Goal: Transaction & Acquisition: Purchase product/service

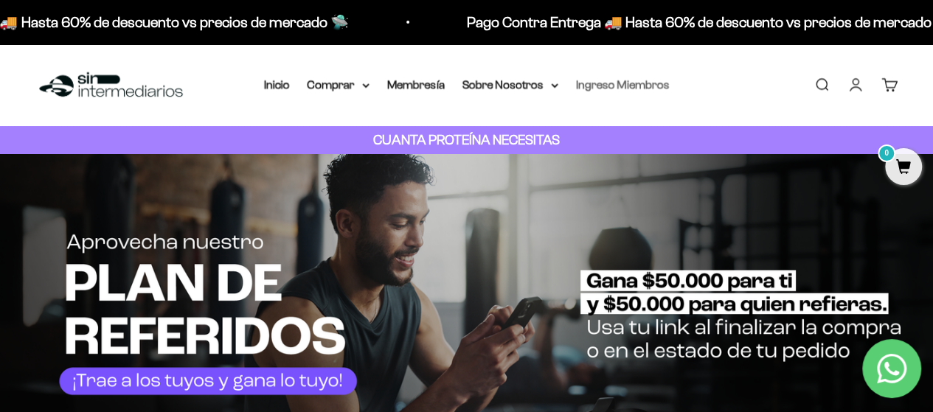
click at [588, 80] on link "Ingreso Miembros" at bounding box center [623, 84] width 94 height 13
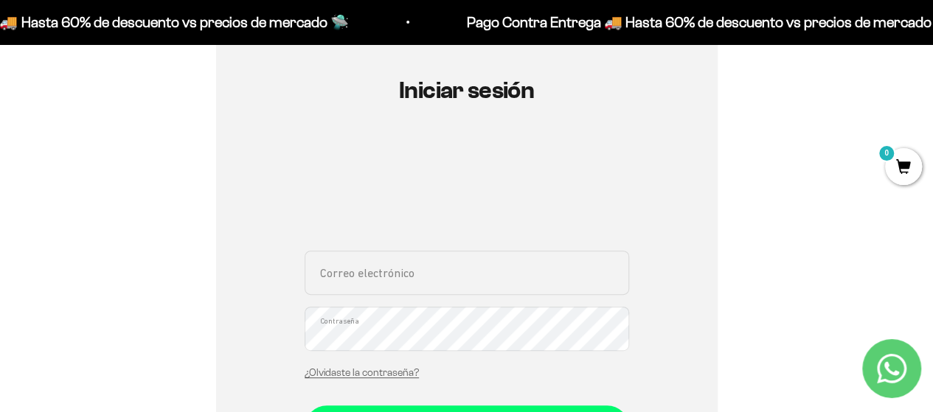
scroll to position [295, 0]
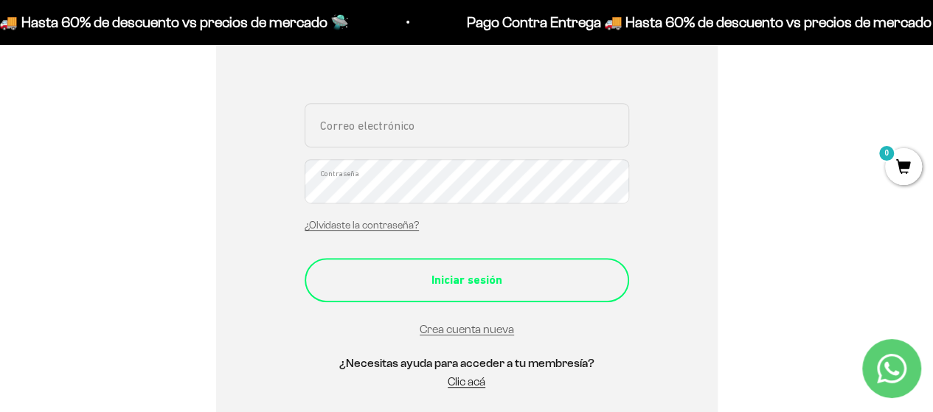
type input "[EMAIL_ADDRESS][DOMAIN_NAME]"
click at [482, 288] on div "Iniciar sesión" at bounding box center [467, 280] width 266 height 19
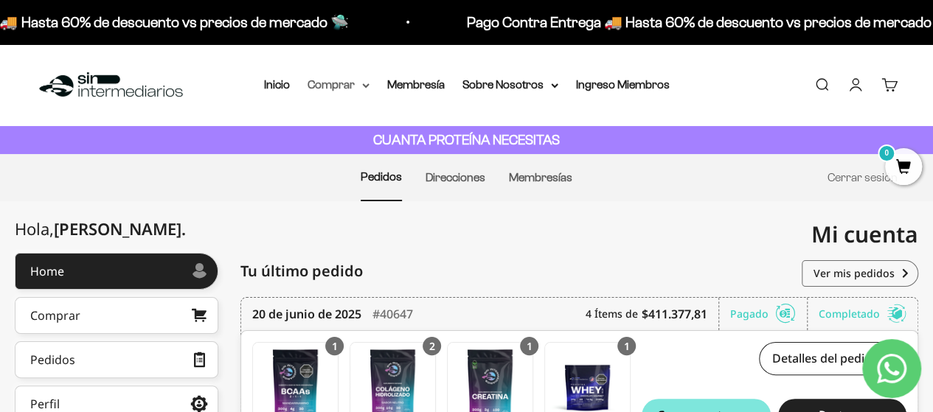
click at [322, 89] on summary "Comprar" at bounding box center [339, 84] width 62 height 19
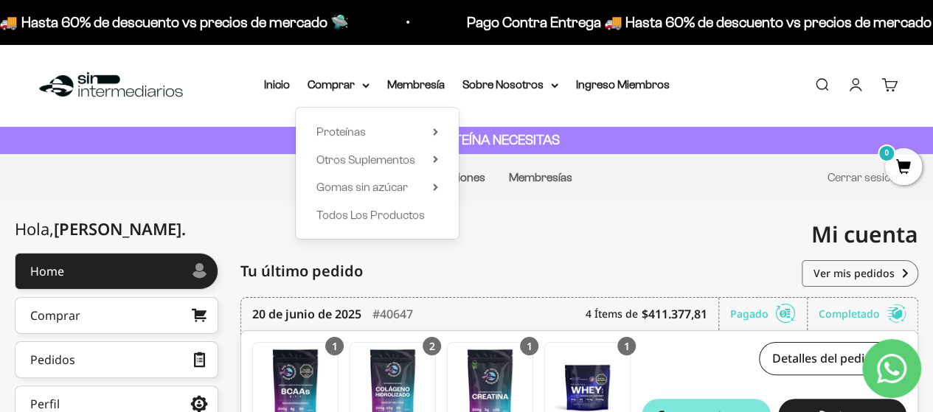
click at [749, 203] on div "Mi cuenta sebasrally94@gmail.com" at bounding box center [693, 234] width 452 height 66
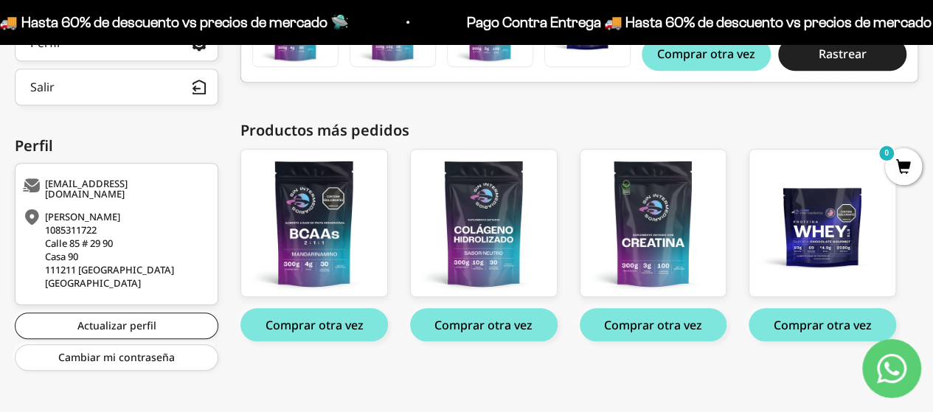
scroll to position [361, 0]
click at [825, 328] on button "Comprar otra vez" at bounding box center [823, 324] width 148 height 33
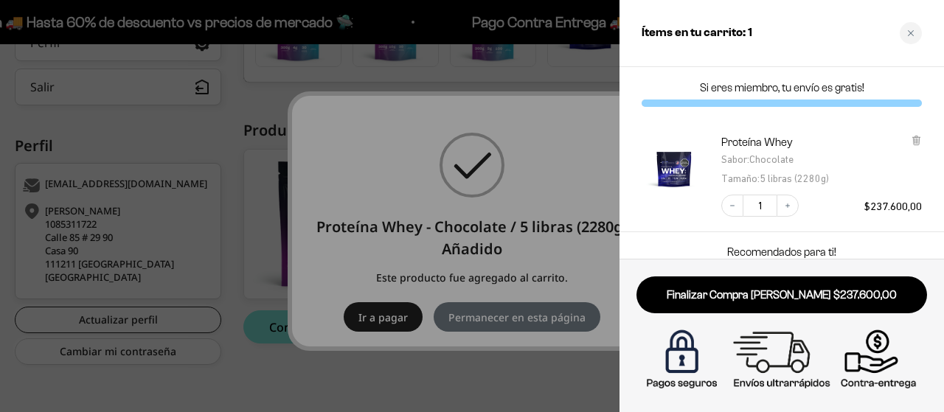
click at [505, 359] on div at bounding box center [472, 206] width 944 height 412
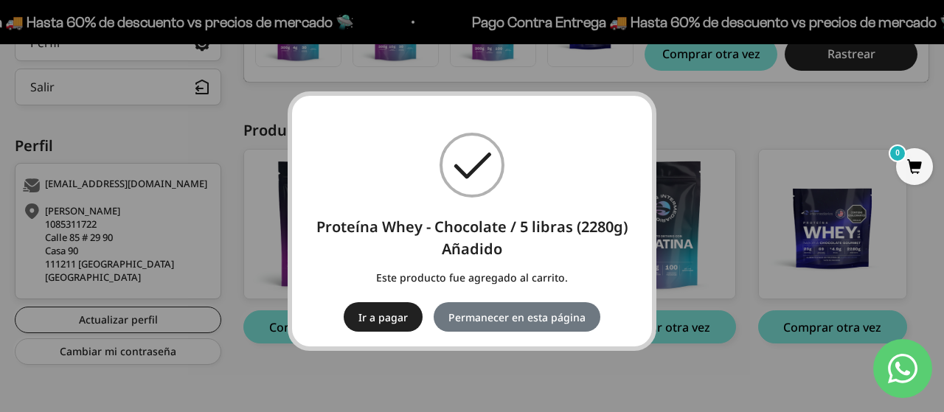
click at [784, 401] on div "× Proteína Whey - Chocolate / 5 libras (2280g) Añadido Este producto fue agrega…" at bounding box center [472, 221] width 944 height 443
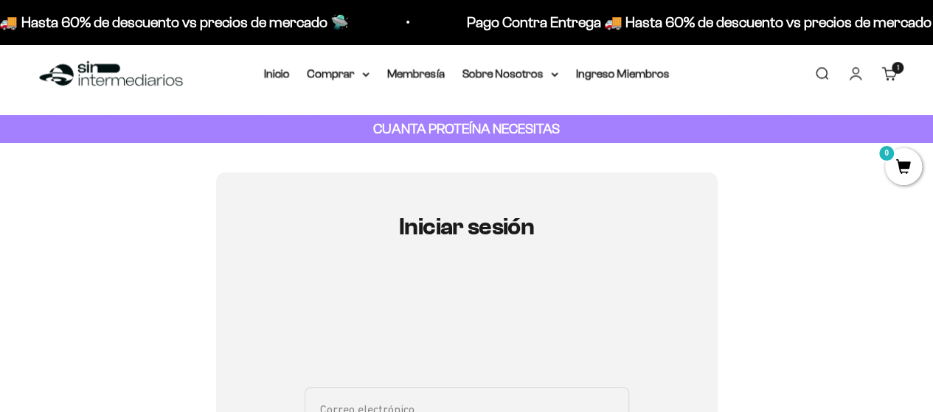
scroll to position [221, 0]
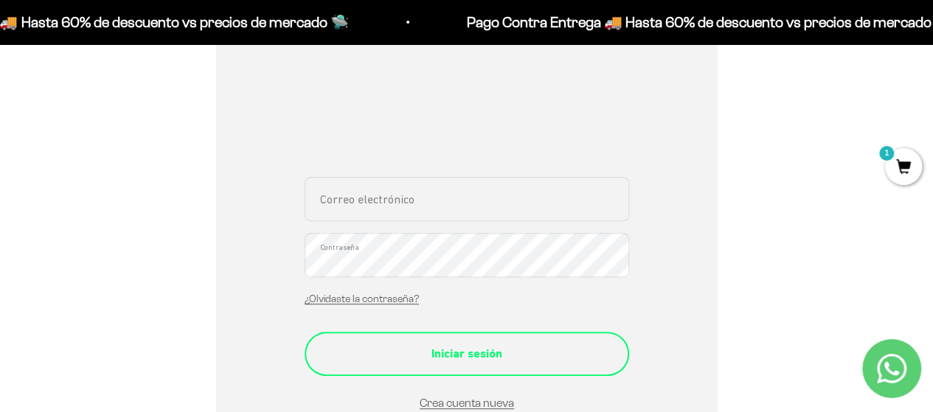
type input "sebasrally94@gmail.com"
click at [465, 358] on div "Iniciar sesión" at bounding box center [467, 353] width 266 height 19
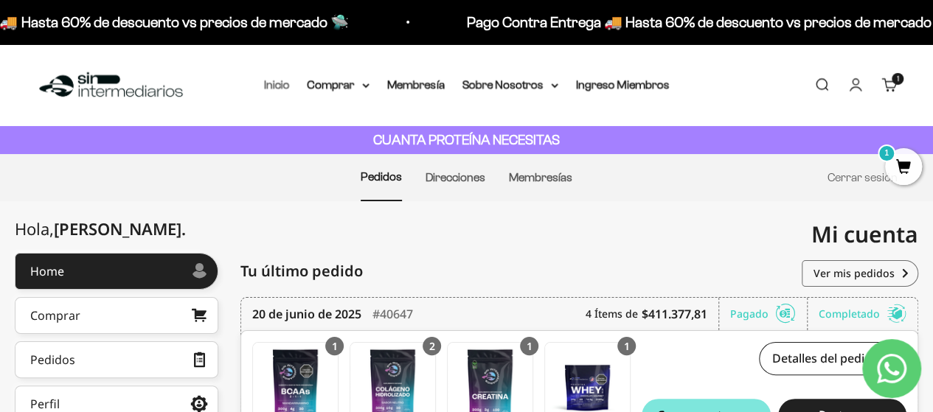
click at [278, 80] on link "Inicio" at bounding box center [277, 84] width 26 height 13
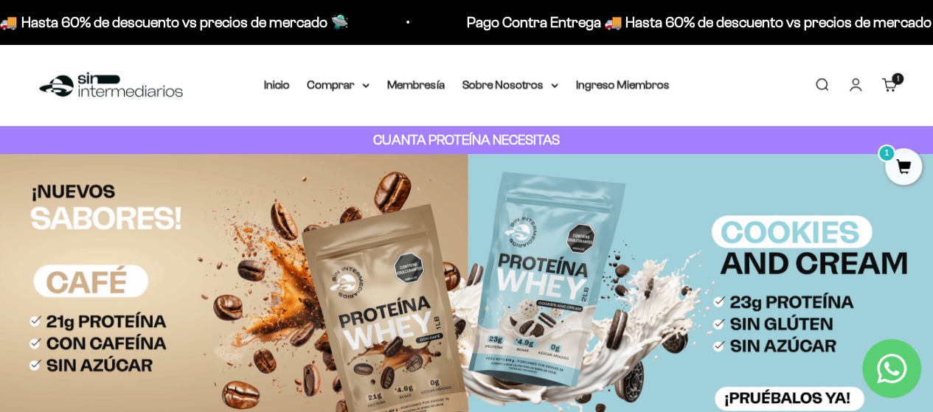
click at [896, 86] on link "Carrito 1 artículo 1" at bounding box center [890, 85] width 16 height 16
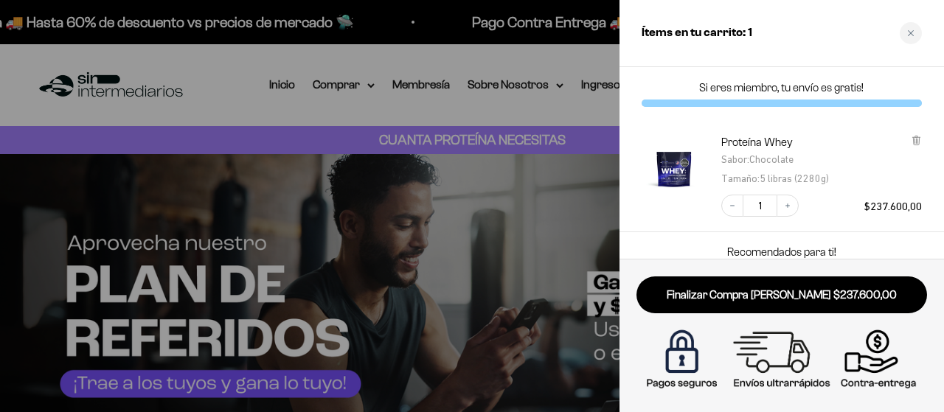
click at [558, 55] on div at bounding box center [472, 206] width 944 height 412
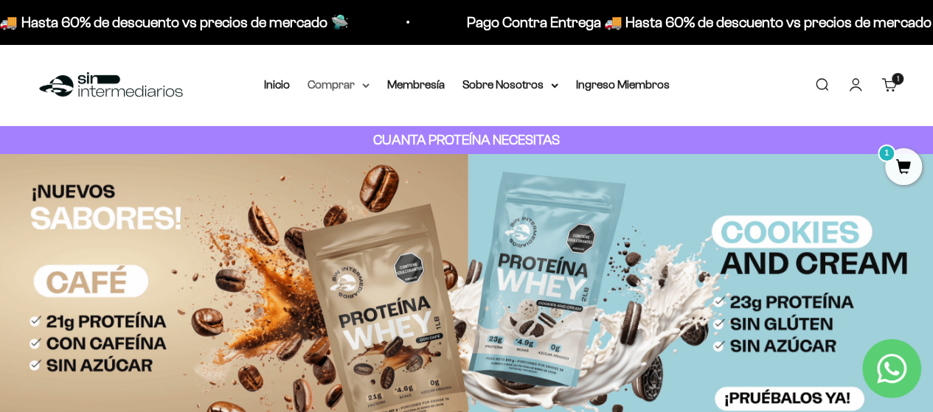
click at [362, 80] on summary "Comprar" at bounding box center [339, 84] width 62 height 19
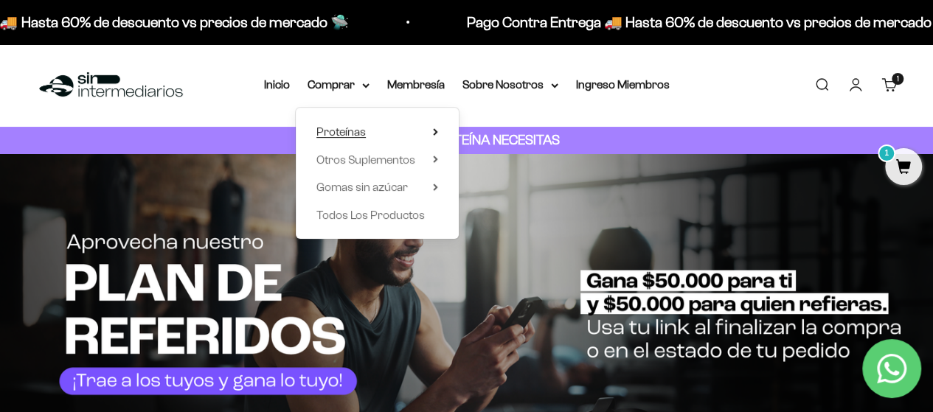
click at [369, 122] on summary "Proteínas" at bounding box center [377, 131] width 122 height 19
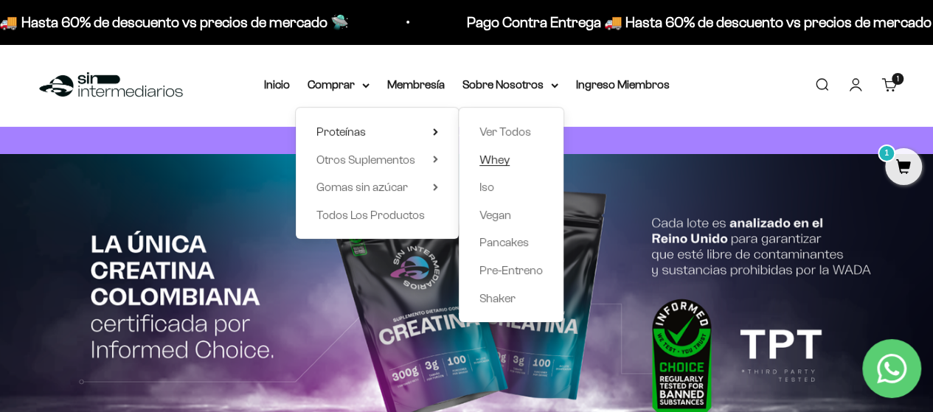
click at [494, 160] on span "Whey" at bounding box center [494, 159] width 30 height 13
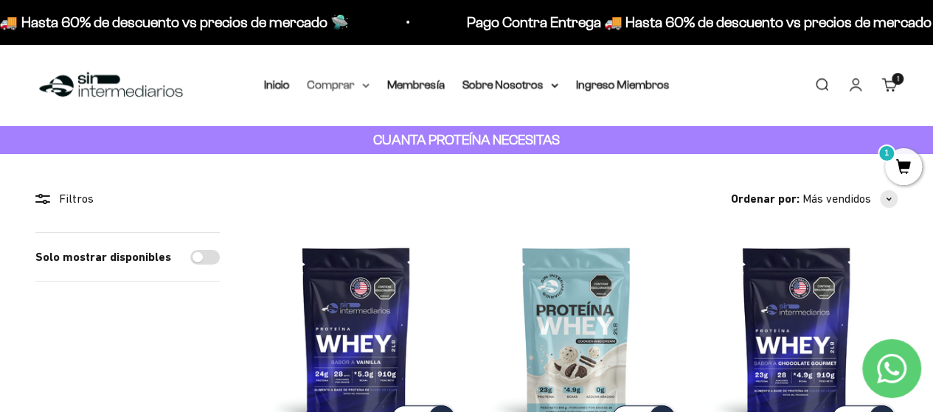
click at [359, 89] on summary "Comprar" at bounding box center [339, 84] width 62 height 19
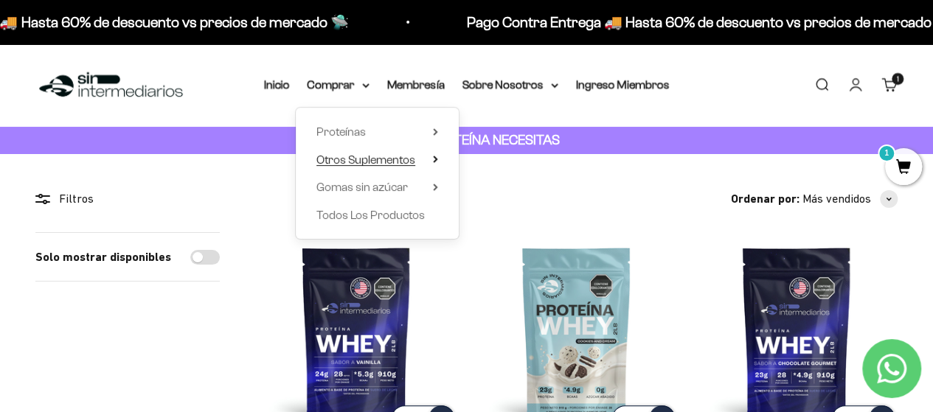
click at [427, 157] on summary "Otros Suplementos" at bounding box center [377, 159] width 122 height 19
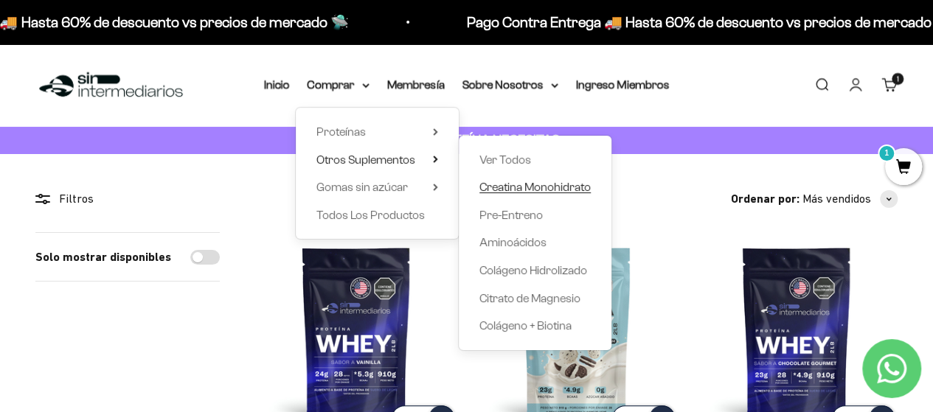
click at [516, 187] on span "Creatina Monohidrato" at bounding box center [534, 187] width 111 height 13
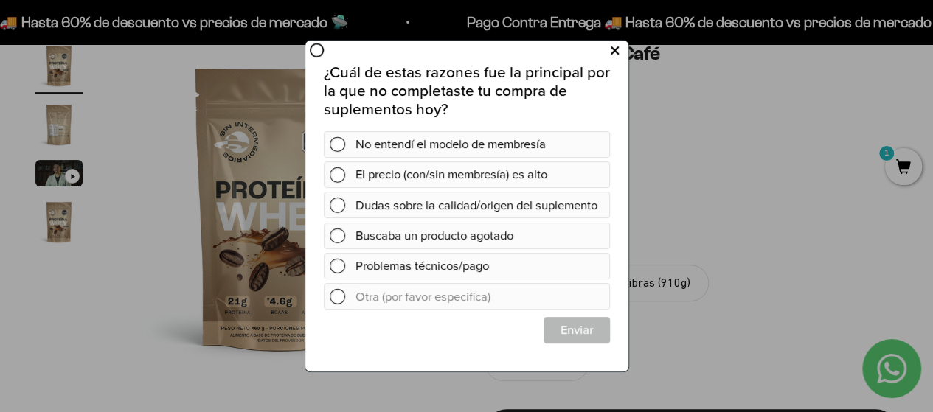
click at [617, 50] on icon at bounding box center [614, 51] width 8 height 20
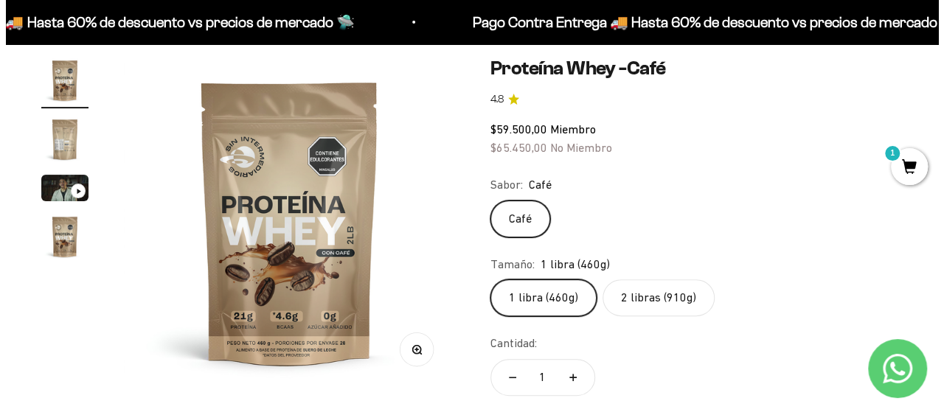
scroll to position [221, 0]
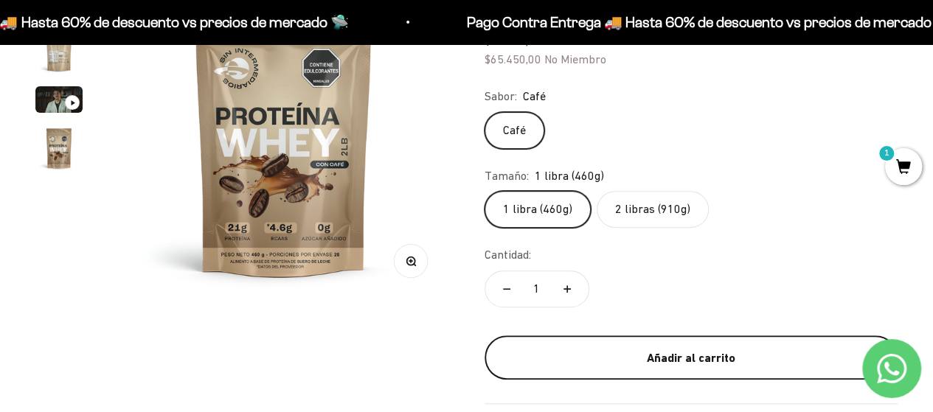
click at [676, 345] on button "Añadir al carrito" at bounding box center [692, 358] width 414 height 44
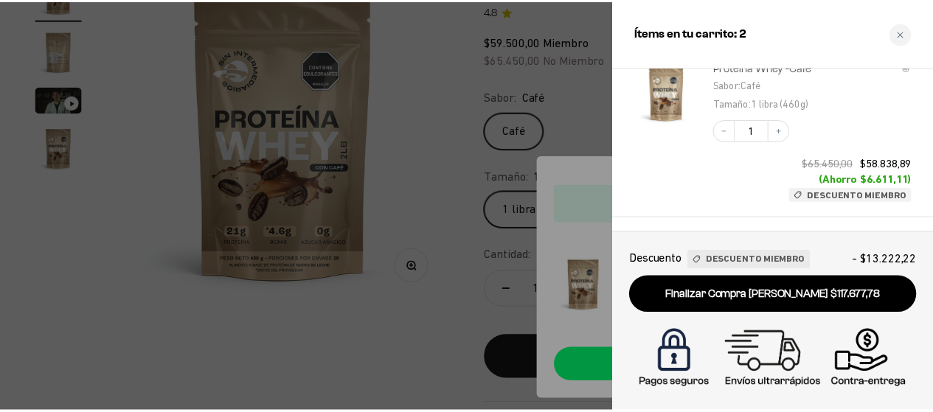
scroll to position [0, 0]
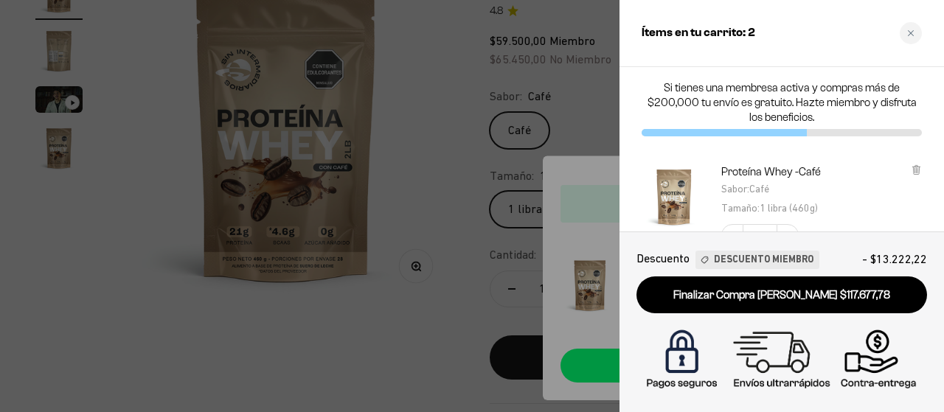
click at [440, 85] on div at bounding box center [472, 206] width 944 height 412
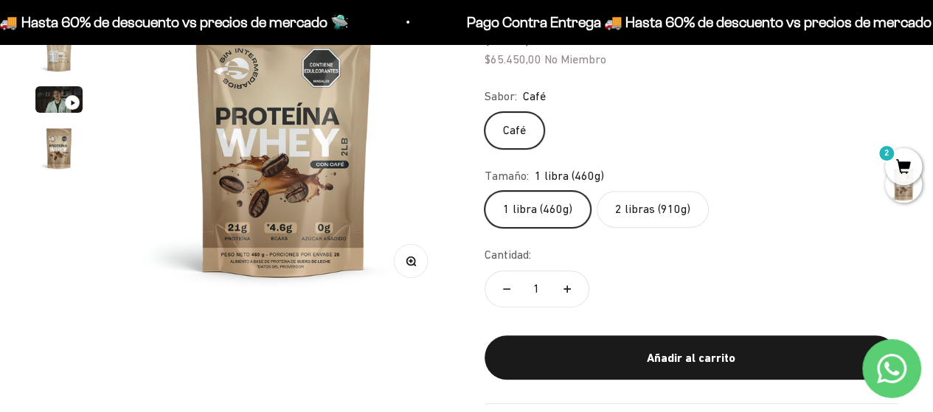
click at [491, 79] on safe-sticky "Proteína Whey -Café 4.8 $59.500,00 Miembro $65.450,00 No Miembro Calidad de líd…" at bounding box center [692, 186] width 414 height 436
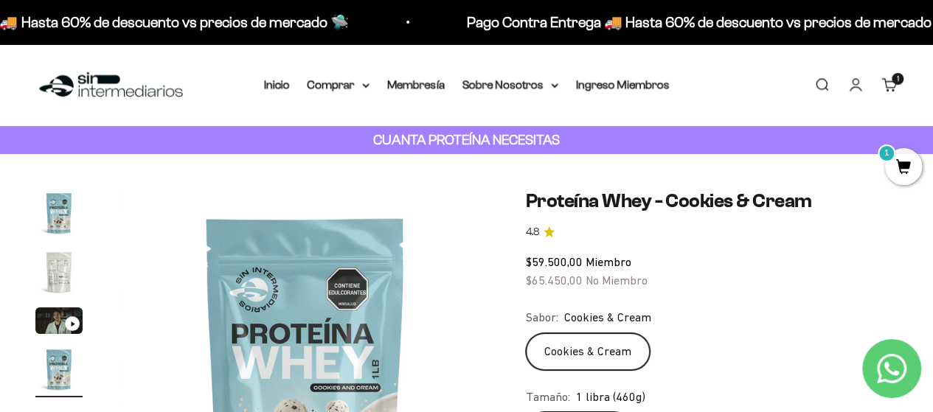
scroll to position [221, 0]
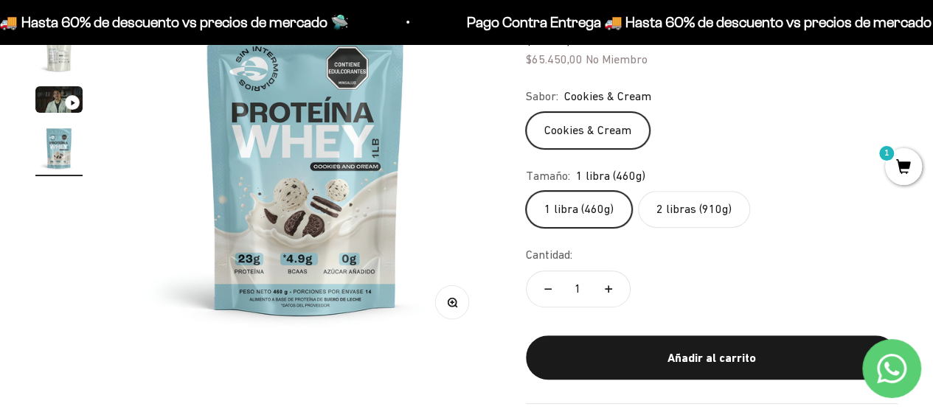
click at [731, 210] on label "2 libras (910g)" at bounding box center [694, 209] width 112 height 37
click at [526, 191] on input "2 libras (910g)" at bounding box center [525, 190] width 1 height 1
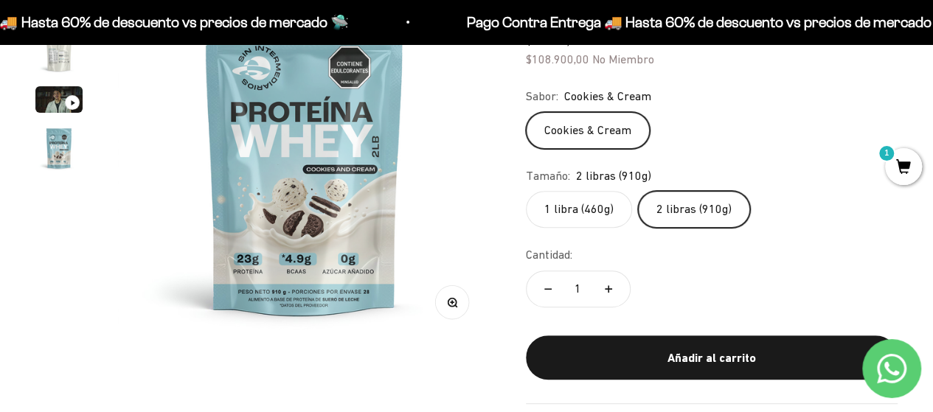
click at [578, 202] on label "1 libra (460g)" at bounding box center [579, 209] width 106 height 37
click at [526, 191] on input "1 libra (460g)" at bounding box center [525, 190] width 1 height 1
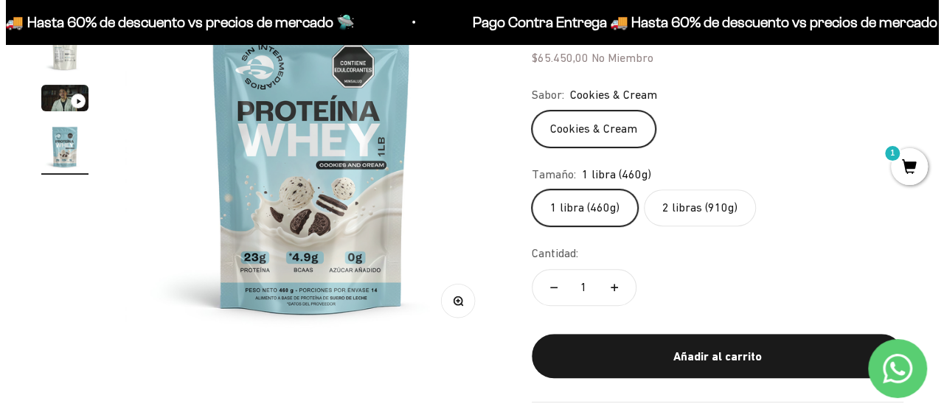
scroll to position [295, 0]
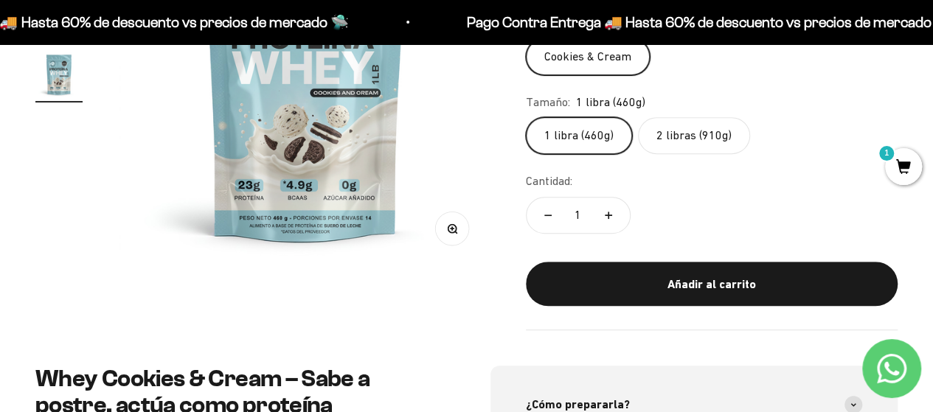
click at [894, 167] on span "1" at bounding box center [903, 166] width 37 height 37
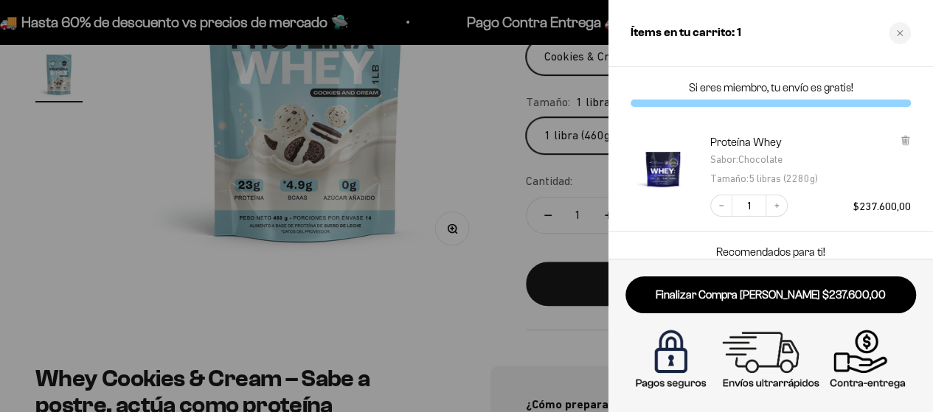
scroll to position [0, 1161]
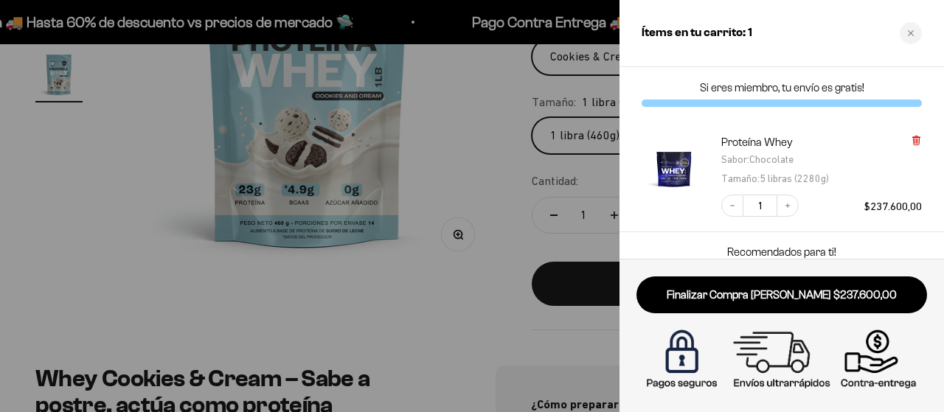
click at [915, 141] on icon at bounding box center [916, 140] width 6 height 7
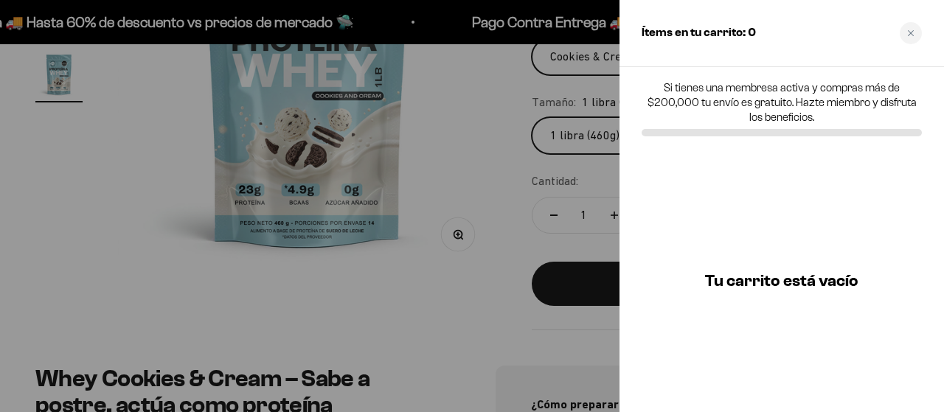
click at [585, 170] on div at bounding box center [472, 206] width 944 height 412
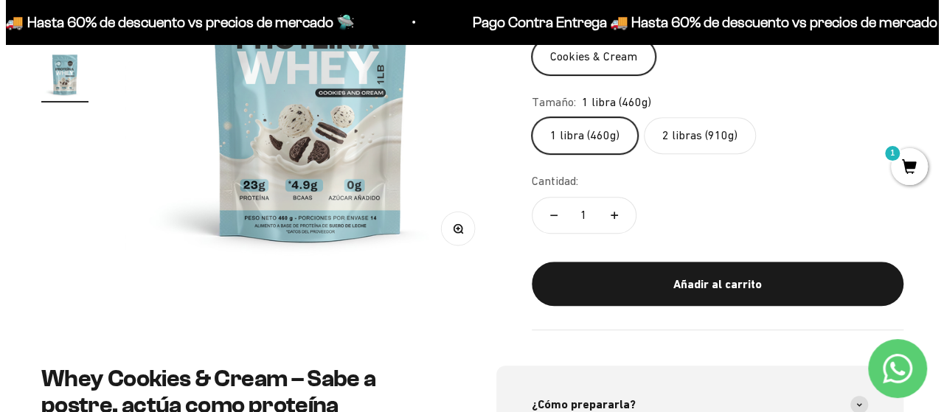
scroll to position [0, 1142]
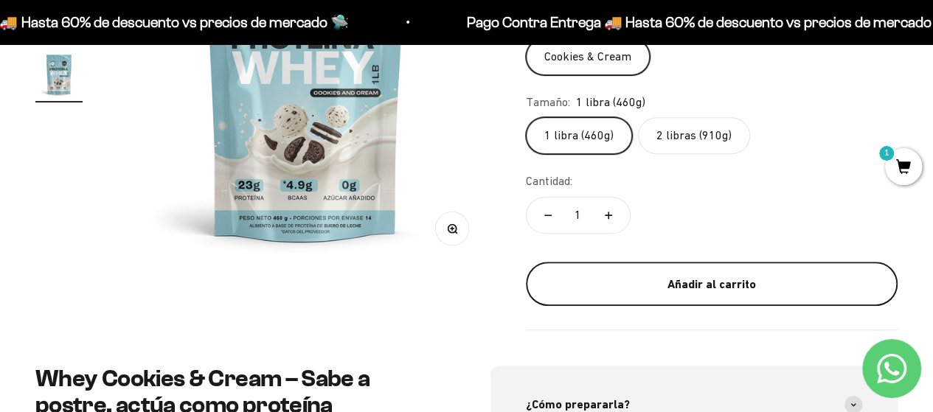
click at [726, 277] on div "Añadir al carrito" at bounding box center [711, 284] width 313 height 19
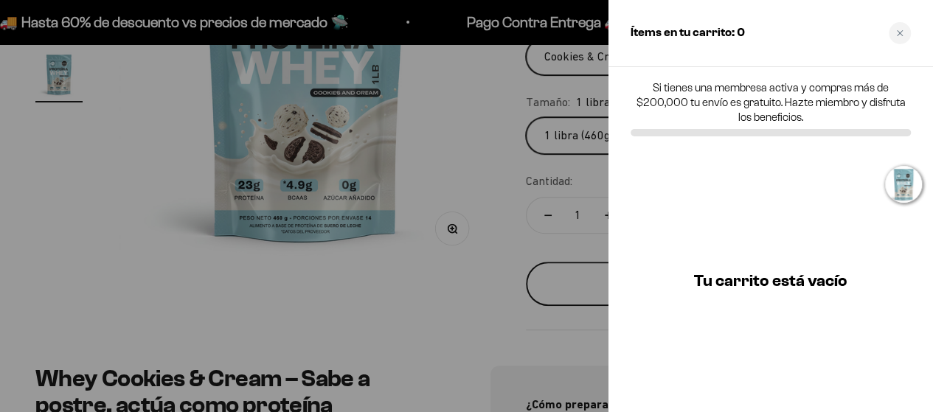
scroll to position [0, 1161]
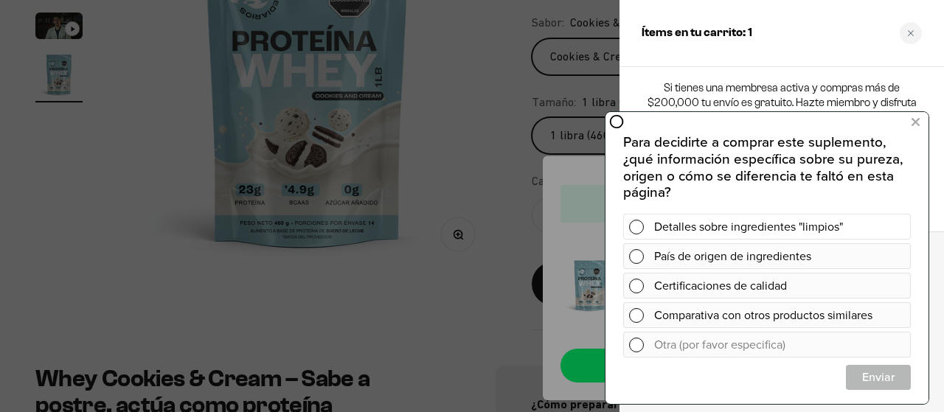
click at [628, 221] on div "Detalles sobre ingredientes "limpios"" at bounding box center [767, 226] width 288 height 26
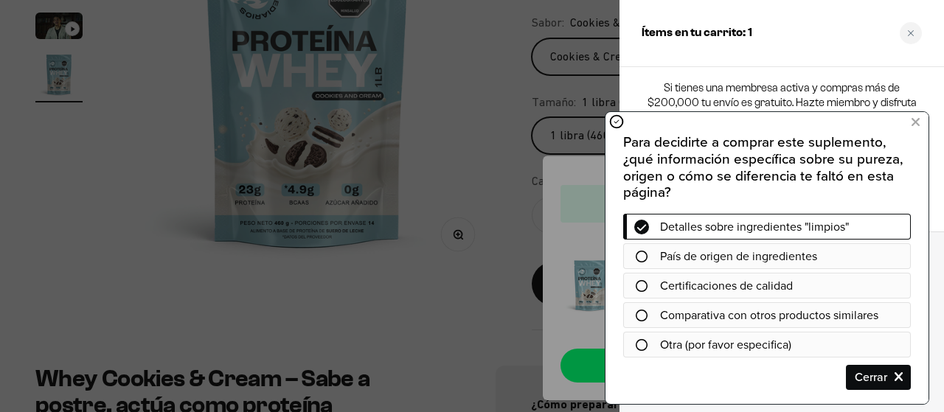
click at [633, 311] on div at bounding box center [641, 315] width 37 height 12
click at [637, 308] on div at bounding box center [767, 315] width 288 height 26
click at [878, 369] on span "Cerrar" at bounding box center [878, 377] width 63 height 26
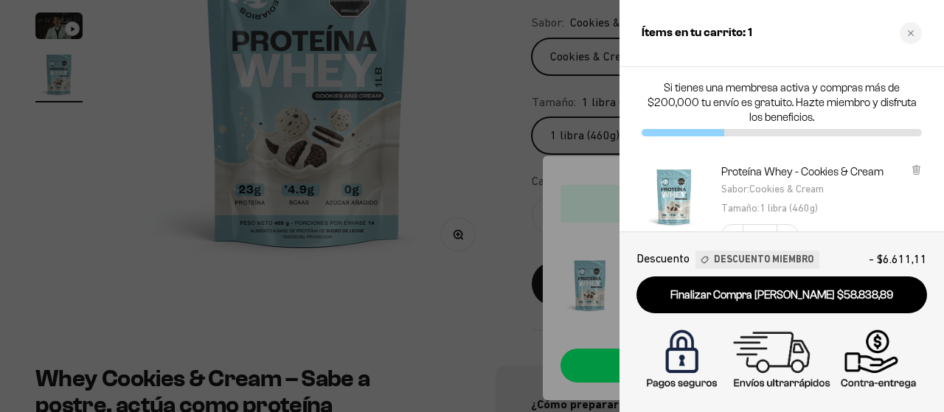
click at [547, 133] on div at bounding box center [472, 206] width 944 height 412
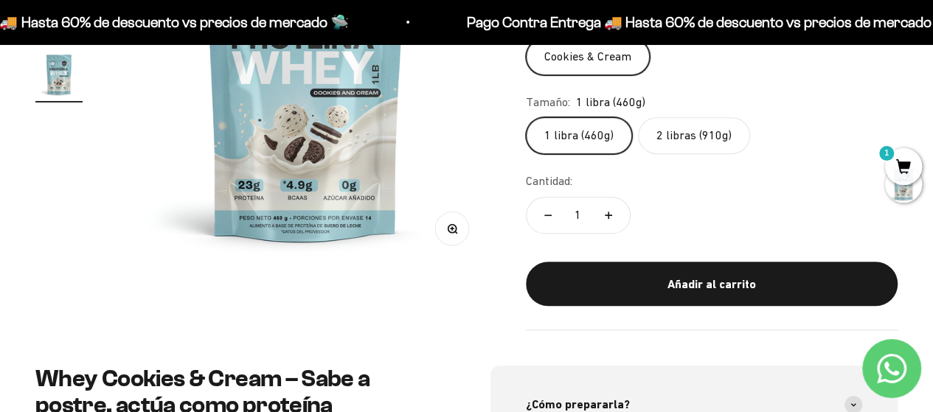
scroll to position [148, 0]
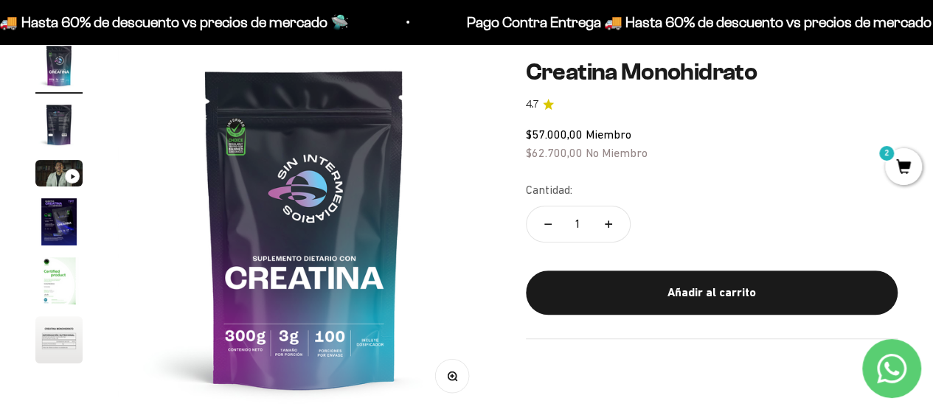
click at [610, 221] on icon "Aumentar cantidad" at bounding box center [608, 223] width 7 height 7
type input "2"
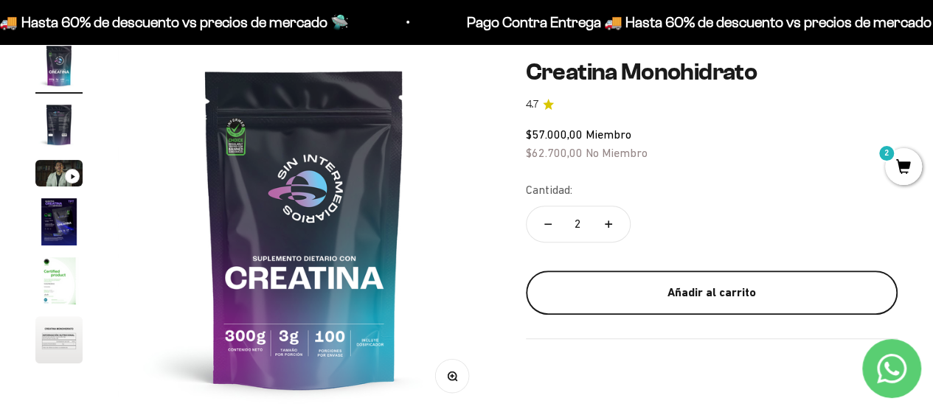
click at [624, 272] on button "Añadir al carrito" at bounding box center [712, 293] width 372 height 44
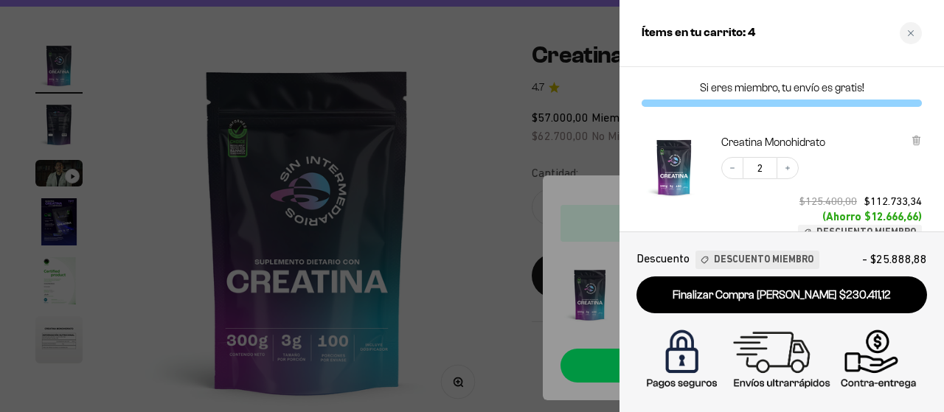
click at [451, 203] on div at bounding box center [472, 206] width 944 height 412
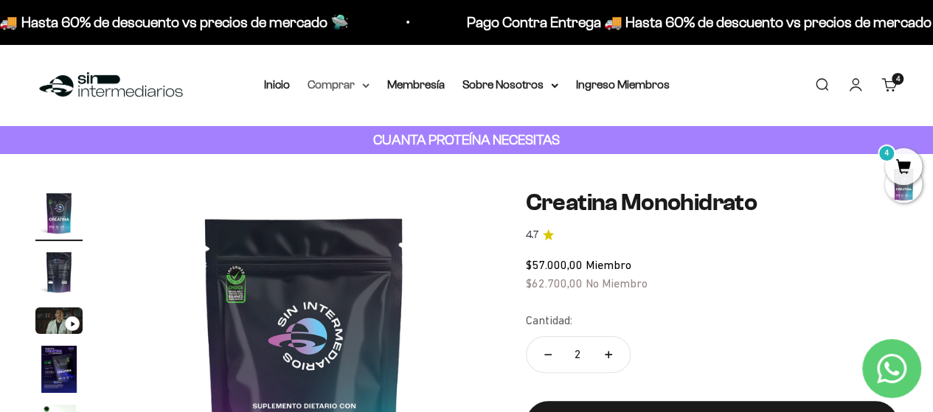
click at [353, 82] on summary "Comprar" at bounding box center [339, 84] width 62 height 19
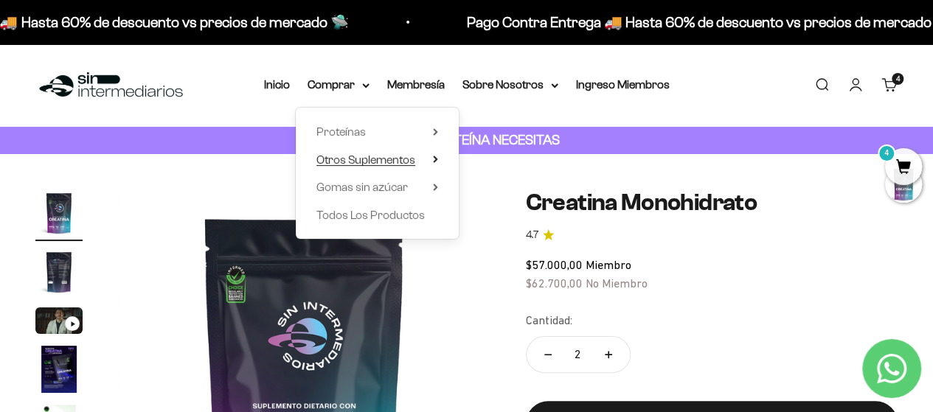
click at [410, 162] on span "Otros Suplementos" at bounding box center [365, 159] width 99 height 13
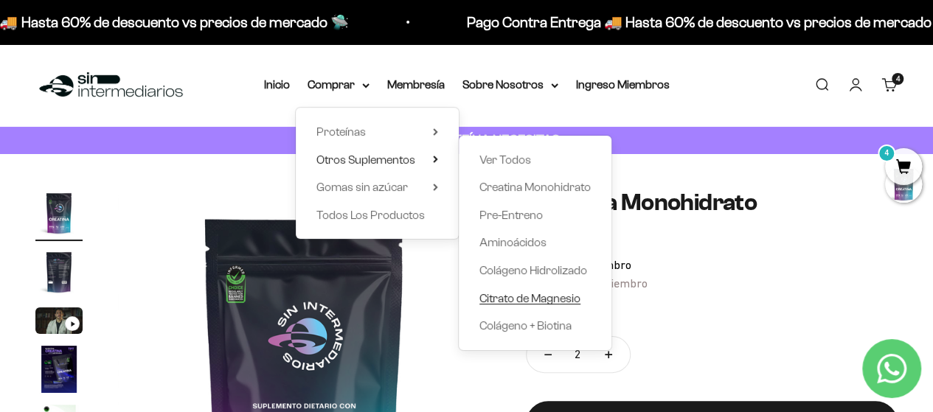
click at [524, 305] on span "Citrato de Magnesio" at bounding box center [529, 298] width 101 height 19
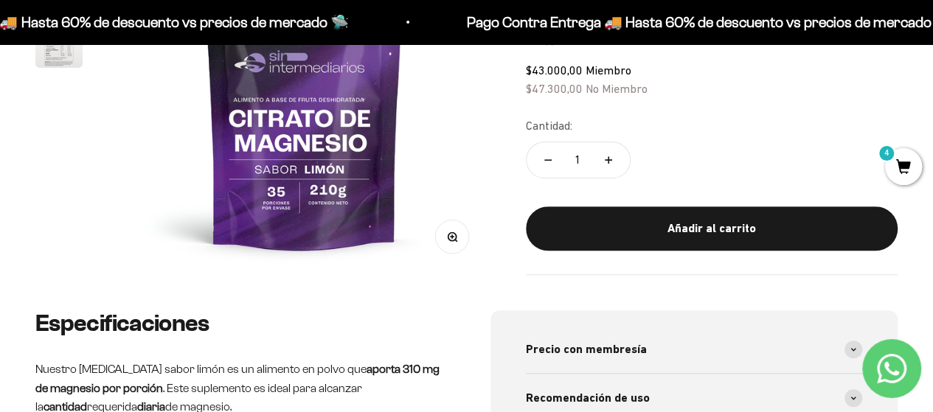
scroll to position [148, 0]
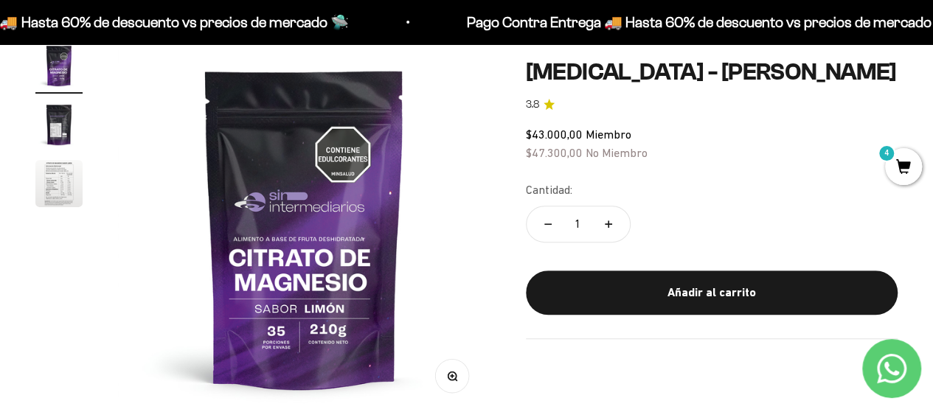
click at [40, 167] on img "Ir al artículo 3" at bounding box center [58, 183] width 47 height 47
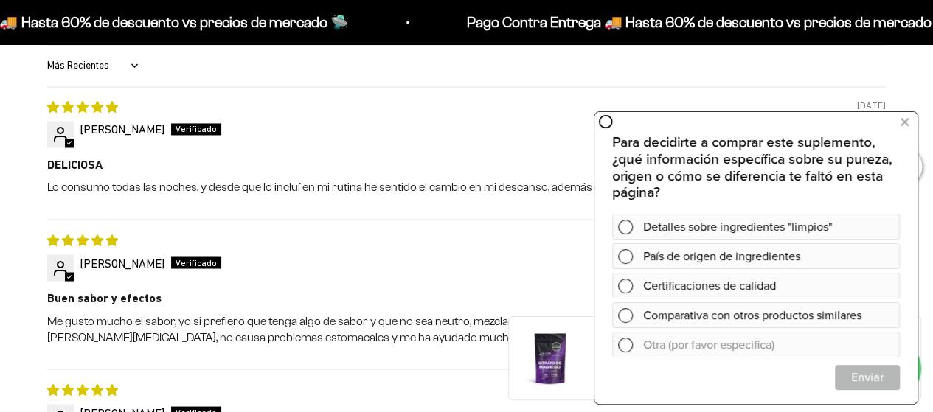
scroll to position [1107, 0]
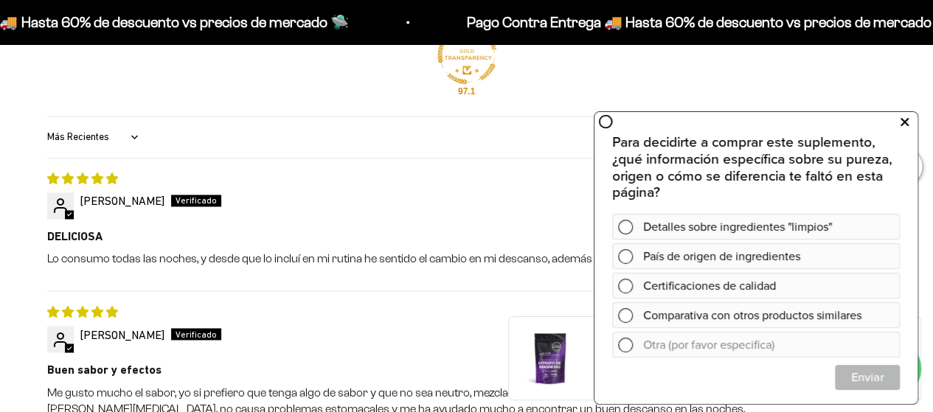
click at [906, 125] on icon at bounding box center [905, 121] width 8 height 19
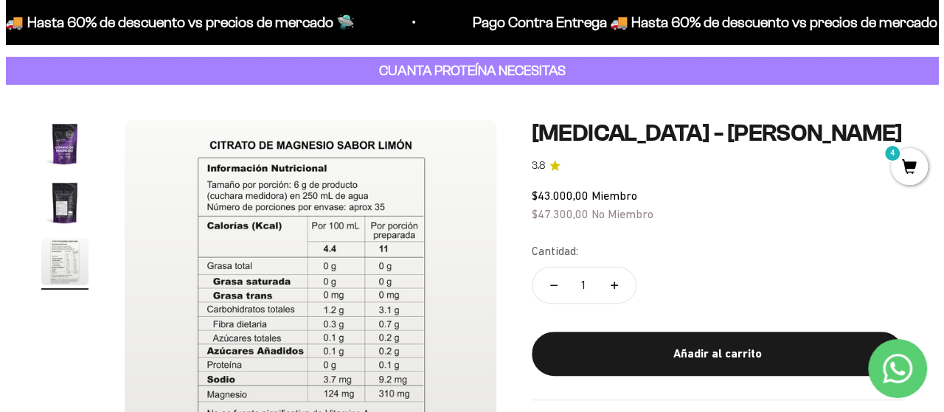
scroll to position [148, 0]
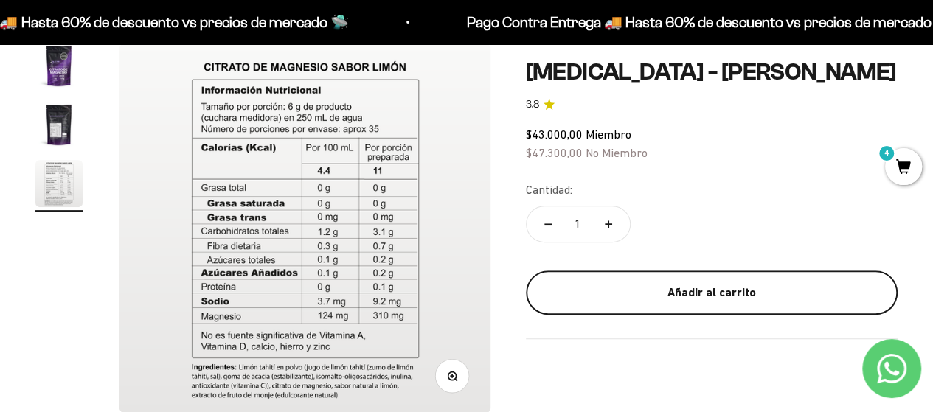
click at [587, 271] on button "Añadir al carrito" at bounding box center [712, 293] width 372 height 44
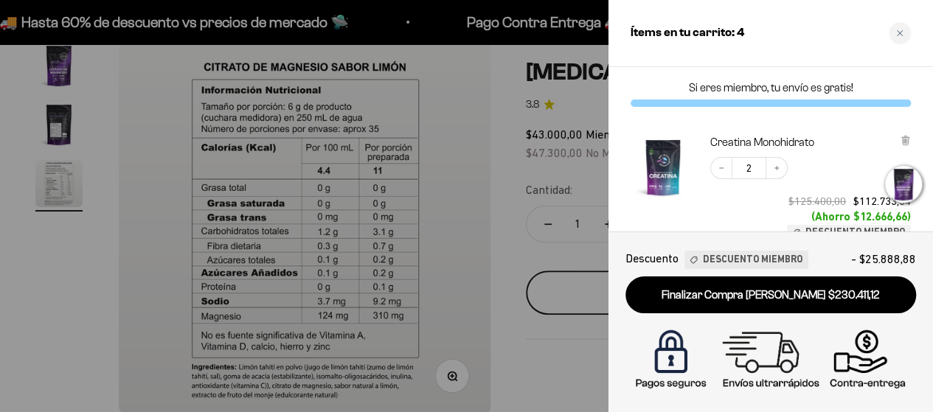
scroll to position [0, 774]
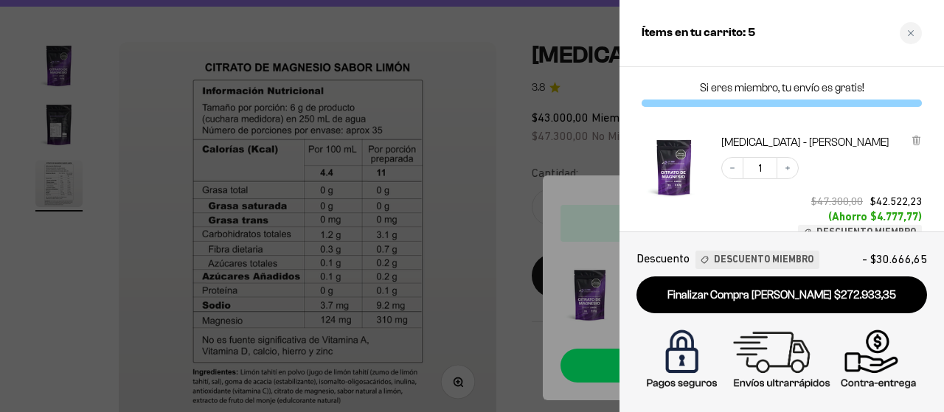
click at [498, 153] on div at bounding box center [472, 206] width 944 height 412
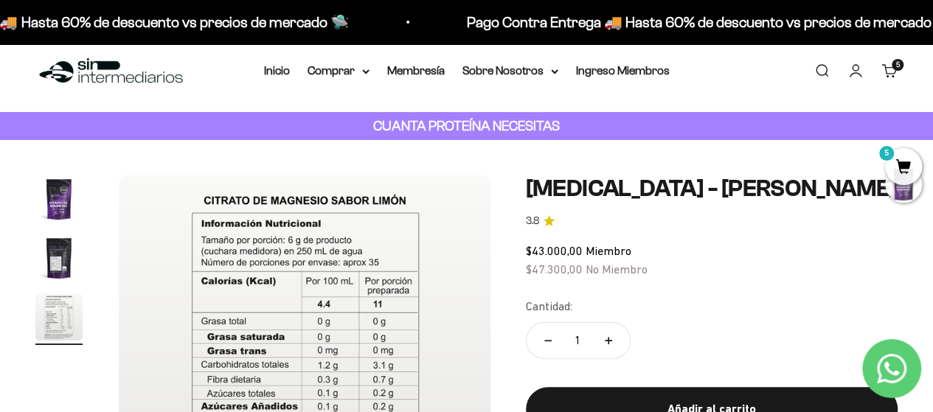
scroll to position [0, 0]
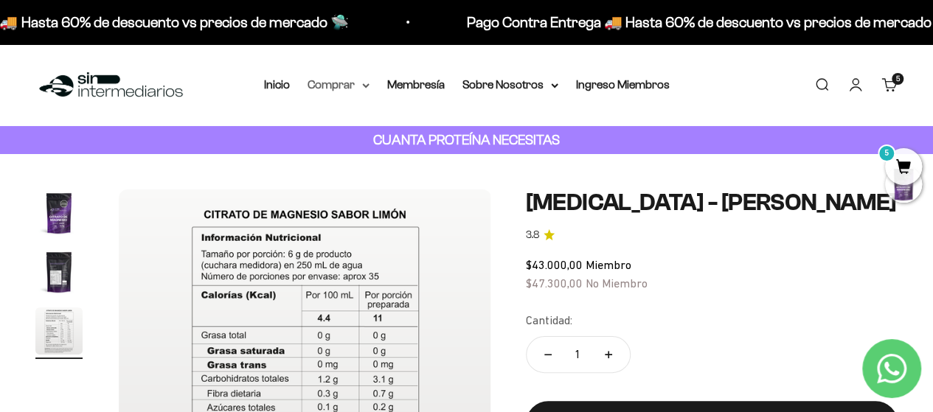
click at [338, 82] on summary "Comprar" at bounding box center [339, 84] width 62 height 19
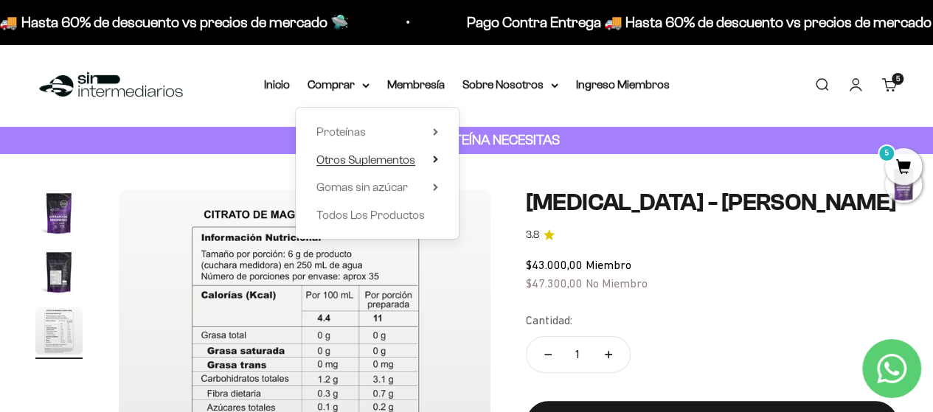
click at [387, 160] on span "Otros Suplementos" at bounding box center [365, 159] width 99 height 13
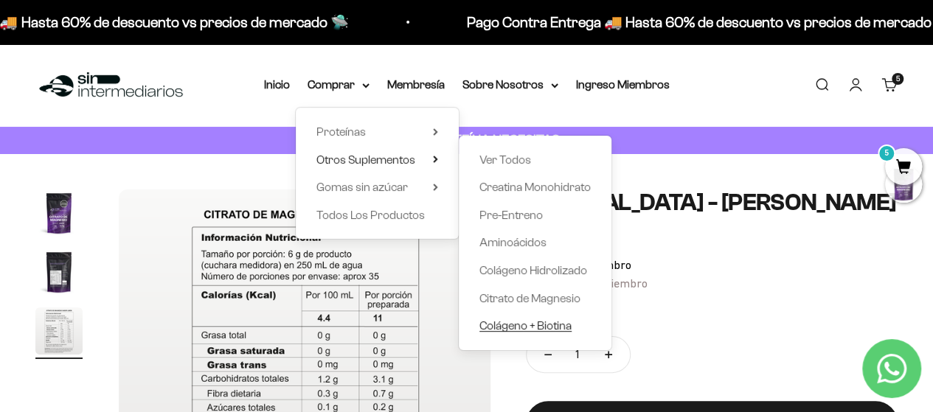
click at [556, 330] on span "Colágeno + Biotina" at bounding box center [525, 325] width 92 height 13
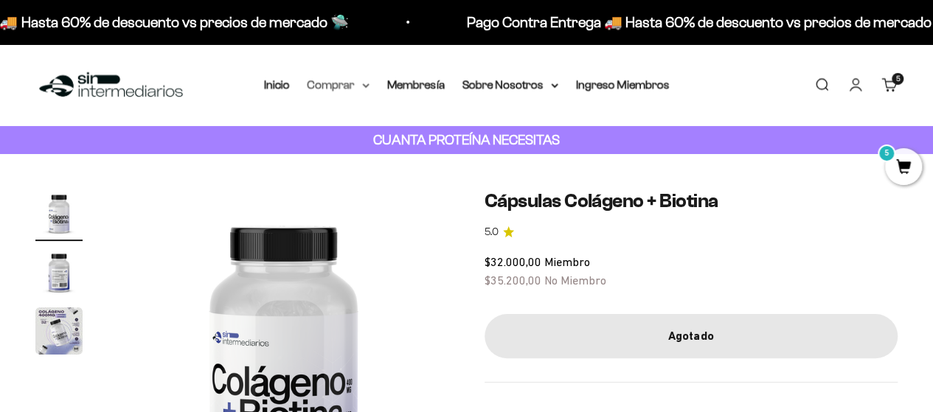
click at [350, 75] on summary "Comprar" at bounding box center [339, 84] width 62 height 19
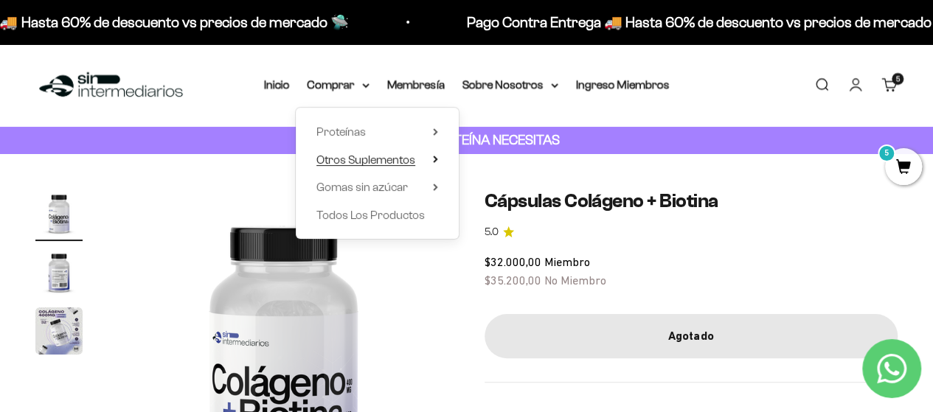
click at [389, 163] on span "Otros Suplementos" at bounding box center [365, 159] width 99 height 13
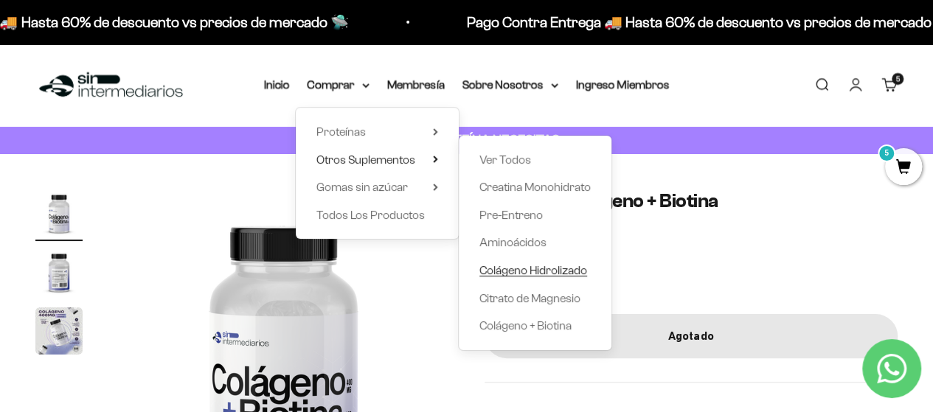
click at [543, 273] on span "Colágeno Hidrolizado" at bounding box center [533, 270] width 108 height 13
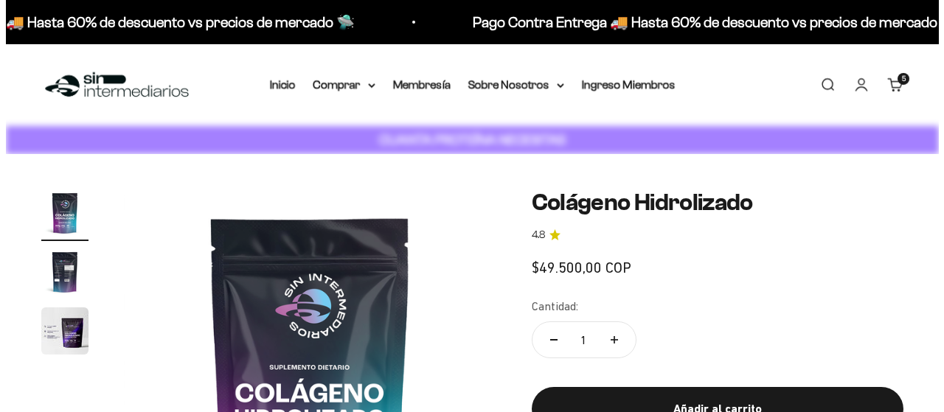
scroll to position [148, 0]
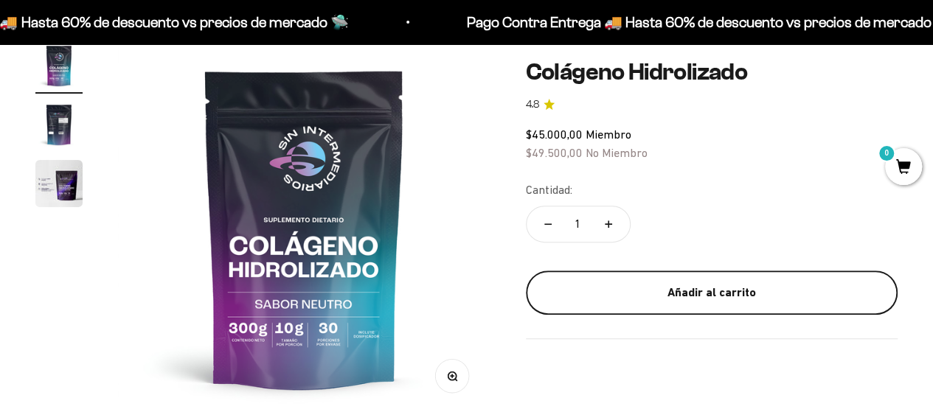
click at [639, 283] on div "Añadir al carrito" at bounding box center [711, 292] width 313 height 19
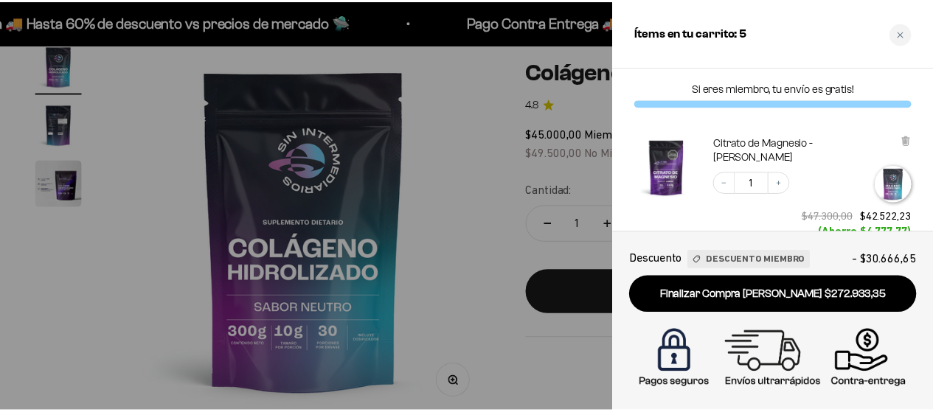
scroll to position [0, 0]
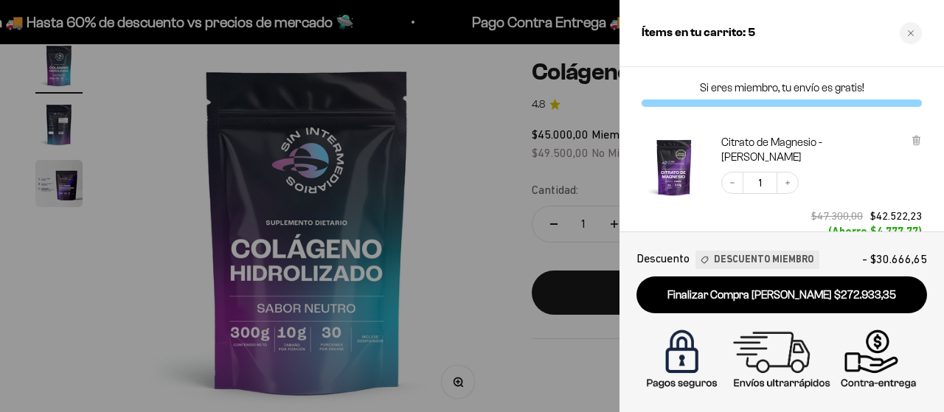
click at [530, 192] on div at bounding box center [472, 206] width 944 height 412
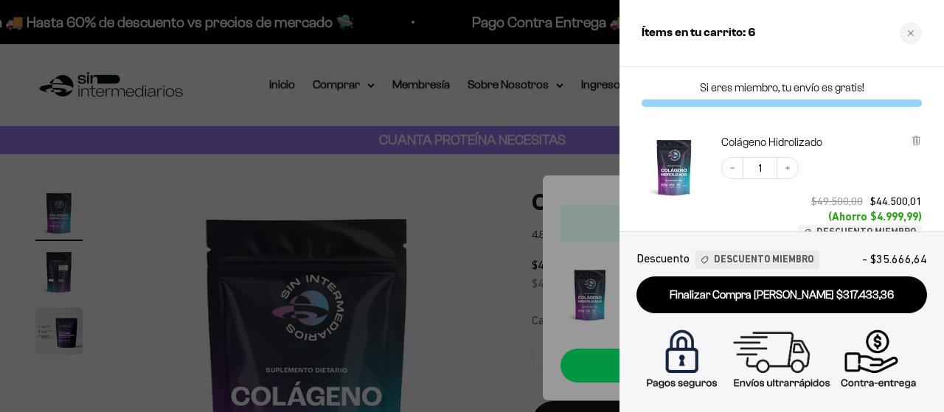
click at [530, 191] on div at bounding box center [472, 206] width 944 height 412
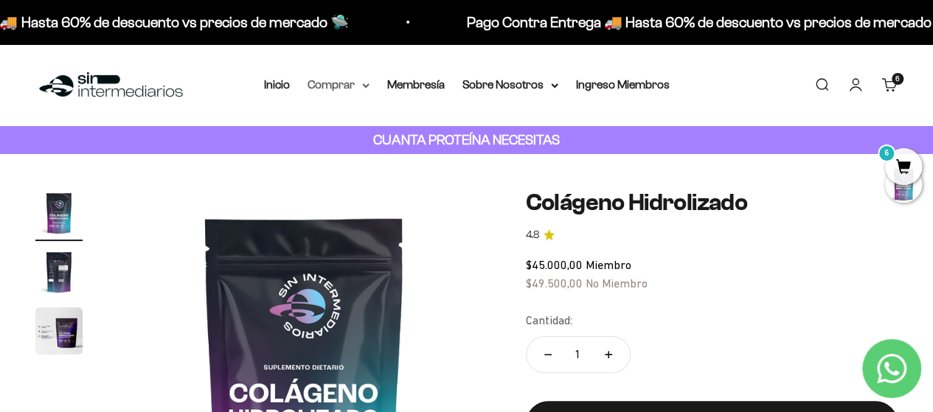
click at [362, 85] on icon at bounding box center [365, 85] width 7 height 5
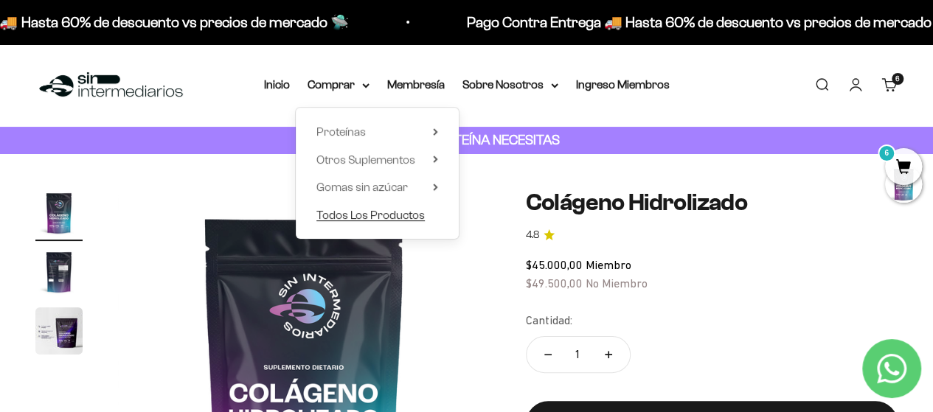
click at [413, 207] on span "Todos Los Productos" at bounding box center [370, 215] width 108 height 19
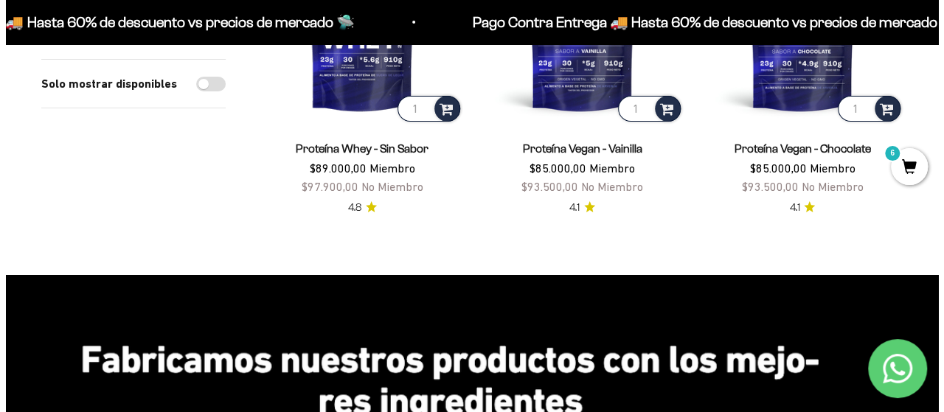
scroll to position [2582, 0]
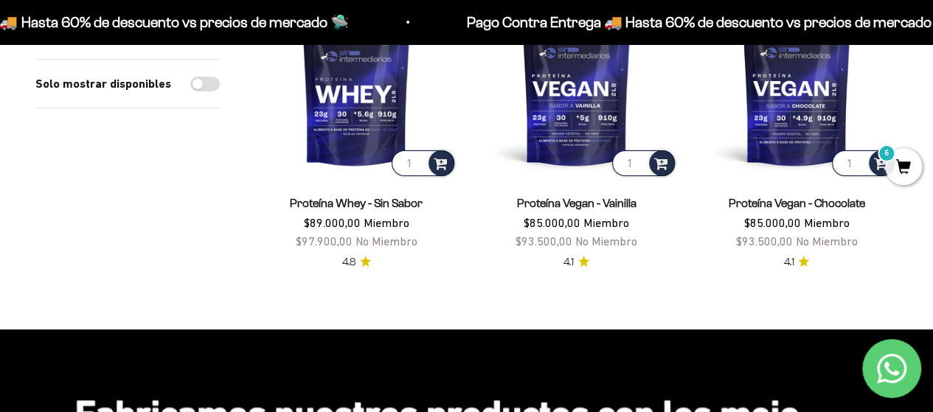
click at [914, 165] on span "6" at bounding box center [903, 166] width 37 height 37
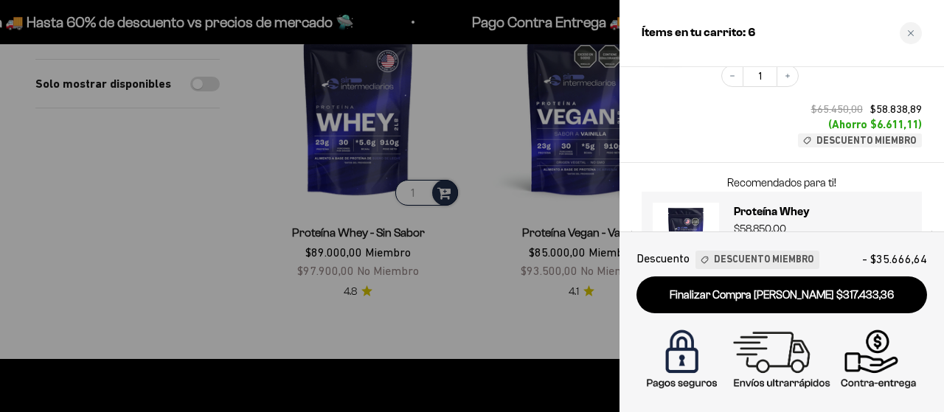
scroll to position [738, 0]
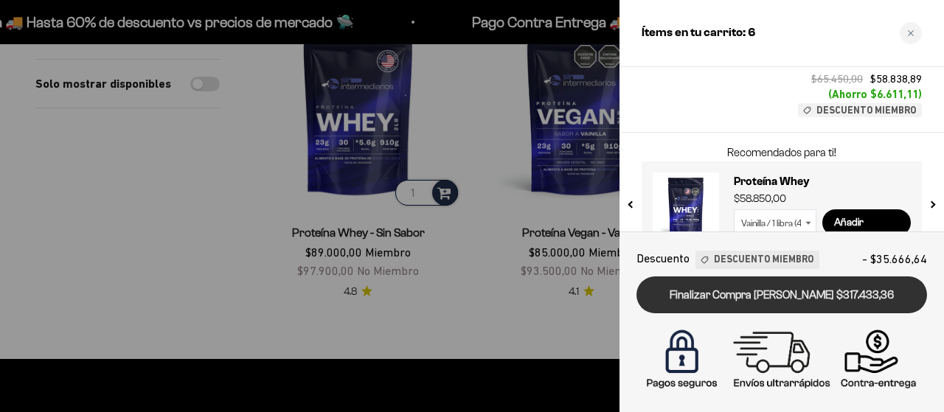
click at [825, 294] on link "Finalizar Compra [PERSON_NAME] $317.433,36" at bounding box center [782, 296] width 291 height 38
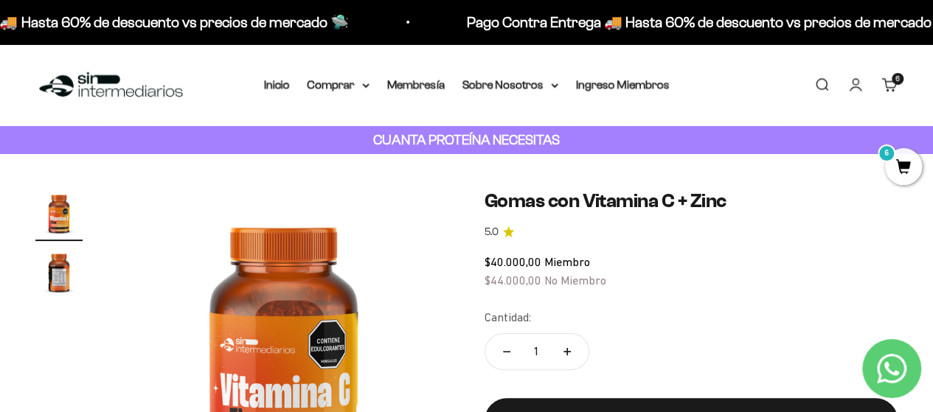
click at [57, 257] on img "Ir al artículo 2" at bounding box center [58, 272] width 47 height 47
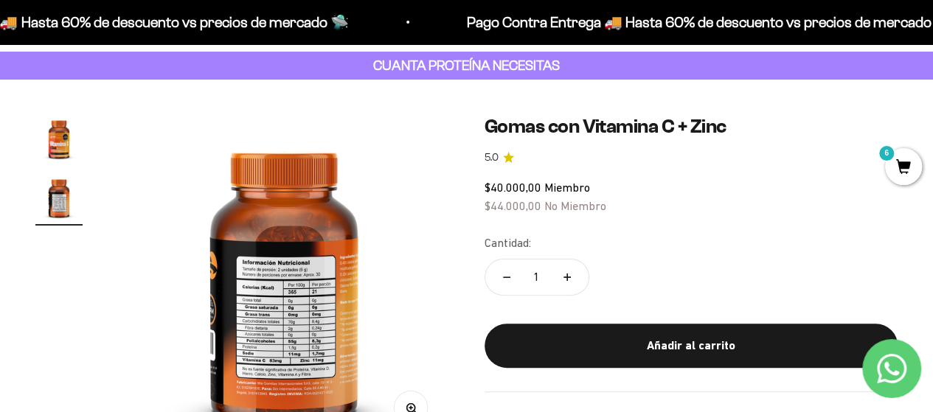
scroll to position [74, 0]
